Goal: Navigation & Orientation: Go to known website

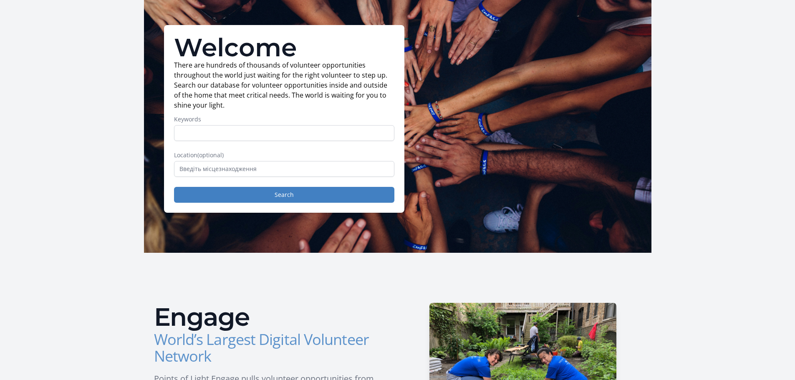
scroll to position [83, 0]
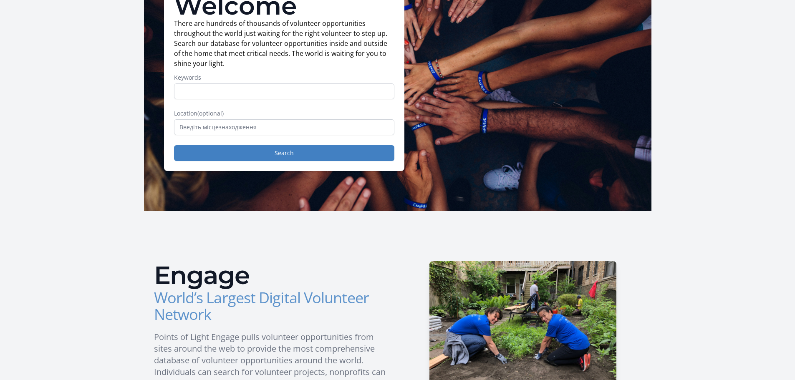
scroll to position [125, 0]
